Goal: Obtain resource: Obtain resource

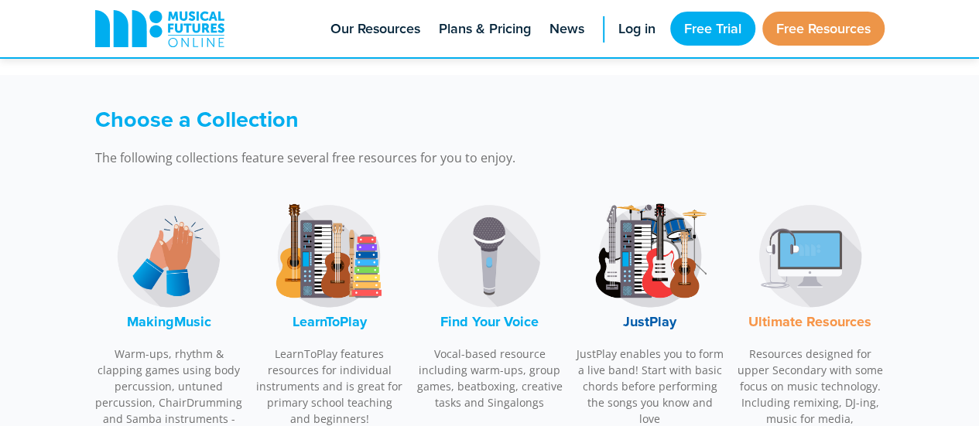
scroll to position [495, 0]
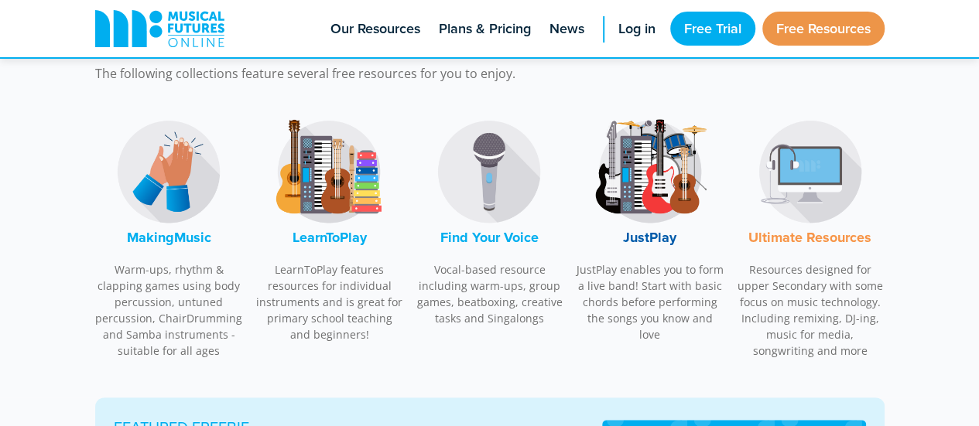
click at [175, 234] on font "MakingMusic" at bounding box center [169, 238] width 84 height 20
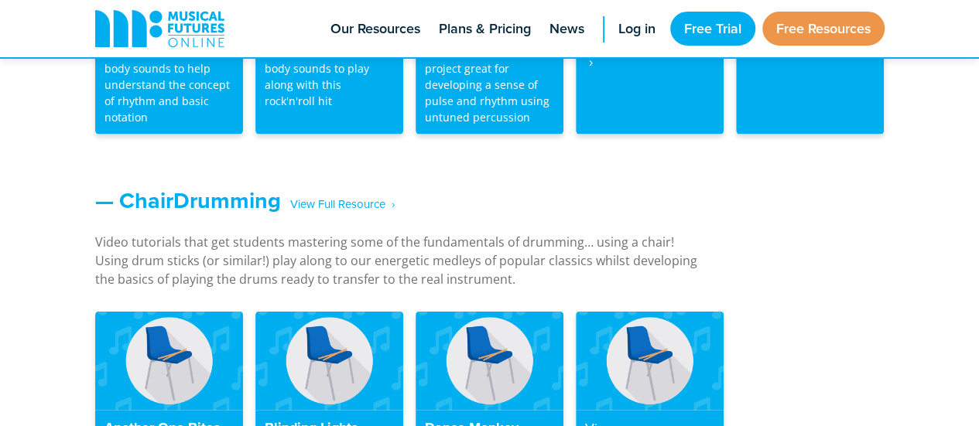
scroll to position [1682, 0]
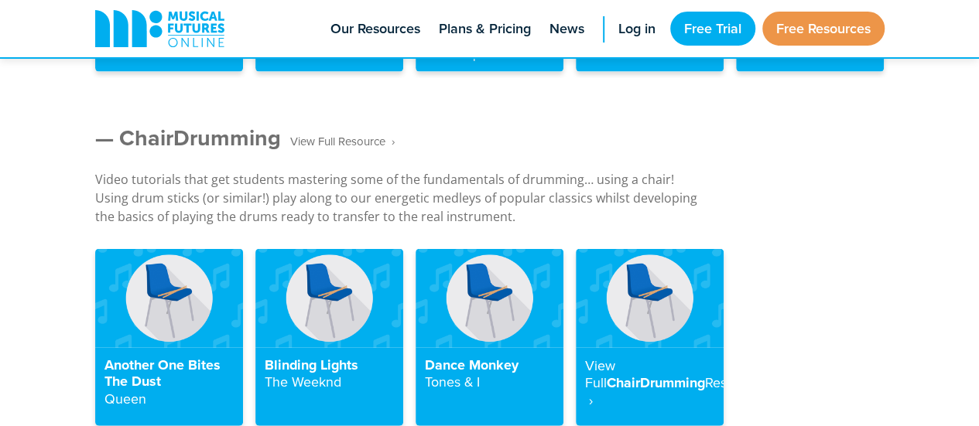
click at [334, 135] on span "‎ ‎ ‎ View Full Resource‎‏‏‎ ‎ ›" at bounding box center [338, 141] width 114 height 27
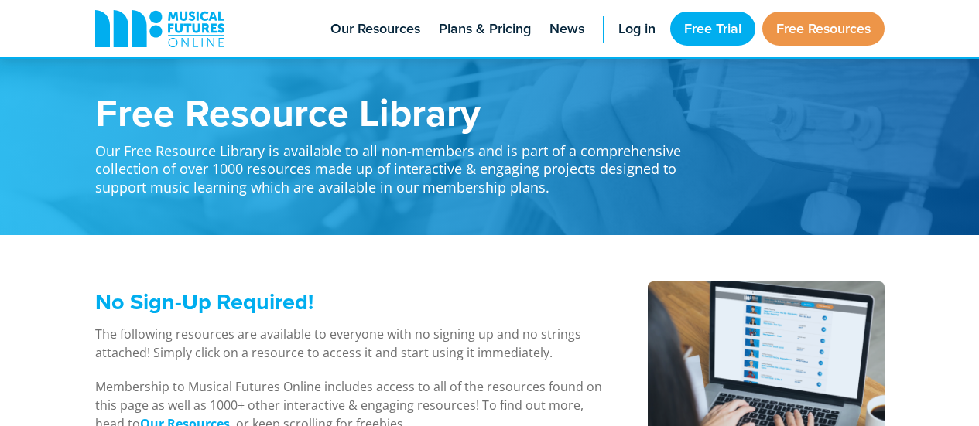
scroll to position [1682, 0]
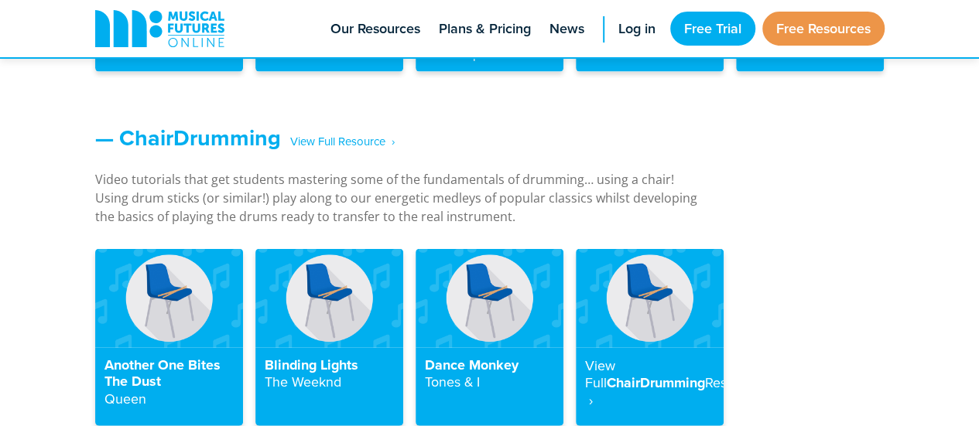
click at [461, 121] on div "— ChairDrumming ‎ ‎ ‎ View Full Resource‎‏‏‎ ‎ › Video tutorials that get stude…" at bounding box center [489, 286] width 979 height 355
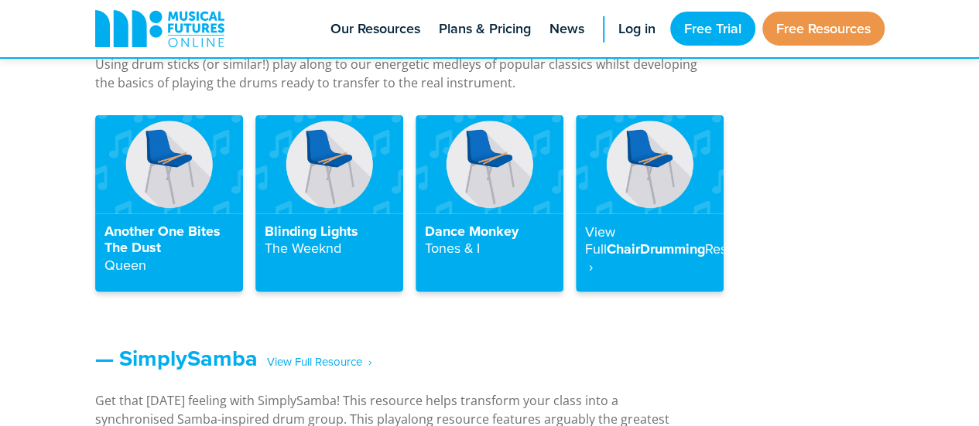
scroll to position [1752, 0]
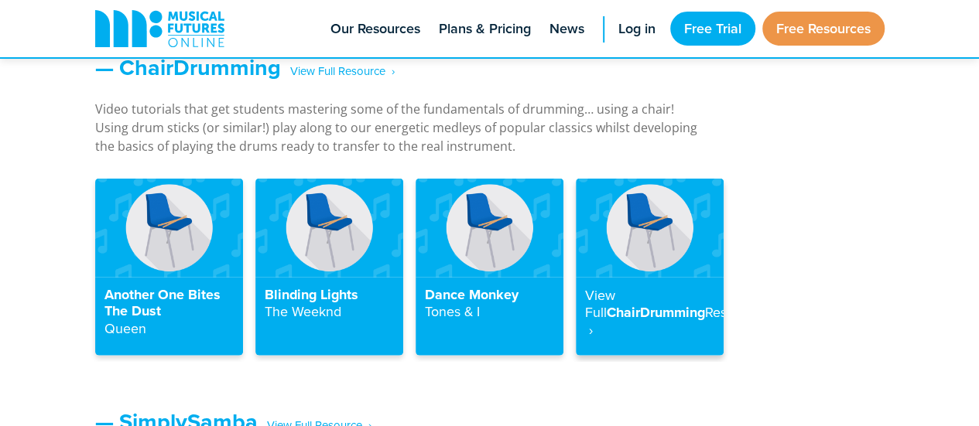
click at [615, 293] on strong "View Full" at bounding box center [600, 304] width 30 height 37
